Goal: Navigation & Orientation: Go to known website

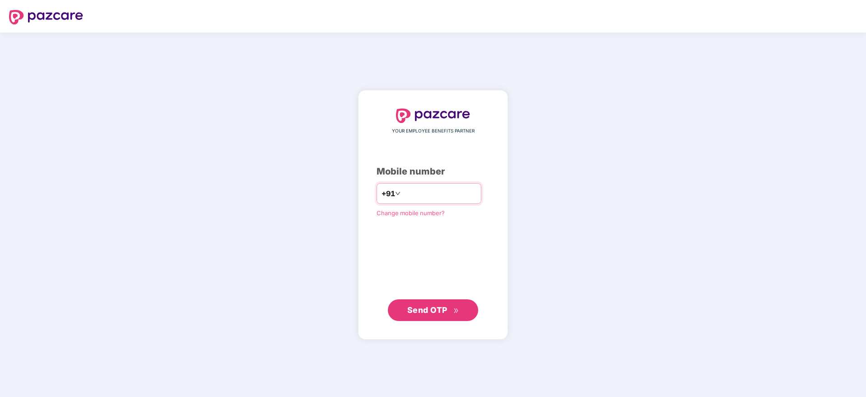
click at [413, 192] on input "number" at bounding box center [440, 193] width 74 height 14
type input "**********"
click at [427, 311] on span "Send OTP" at bounding box center [427, 308] width 40 height 9
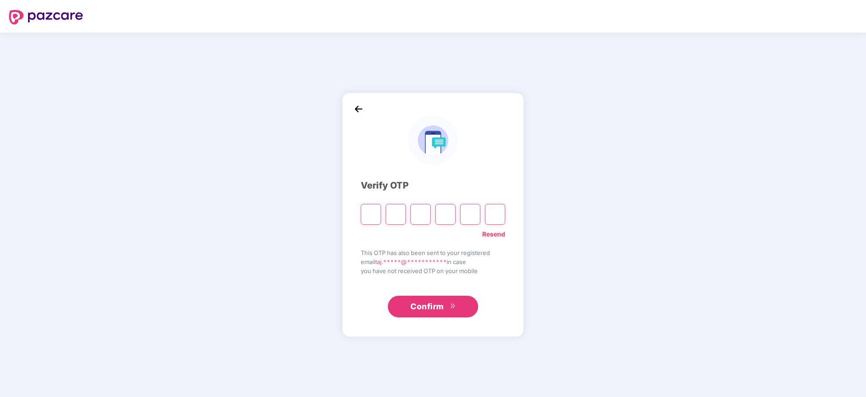
paste input "*"
type input "*"
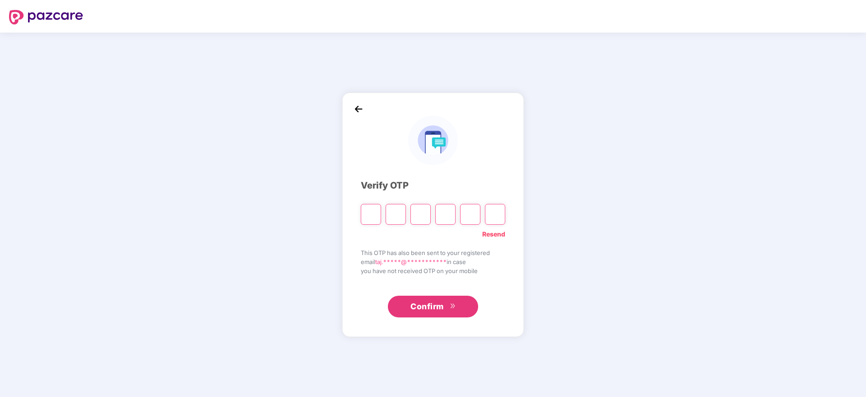
type input "*"
